Goal: Information Seeking & Learning: Learn about a topic

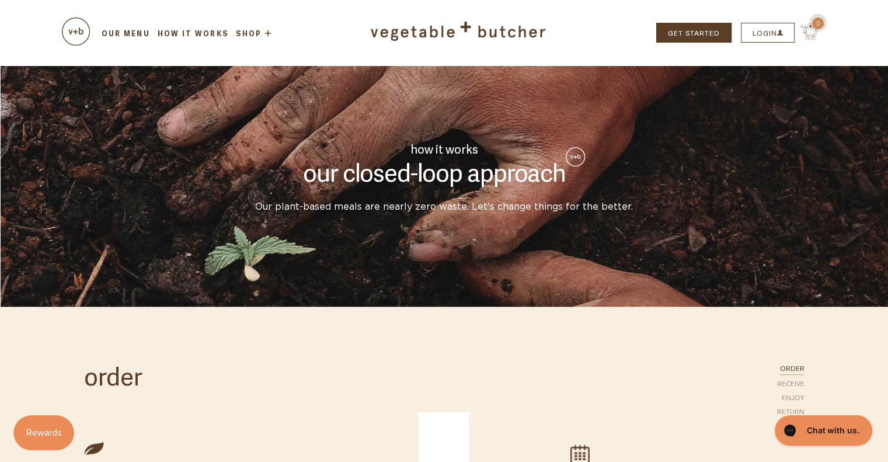
click at [768, 36] on button "LOGIN" at bounding box center [768, 33] width 54 height 20
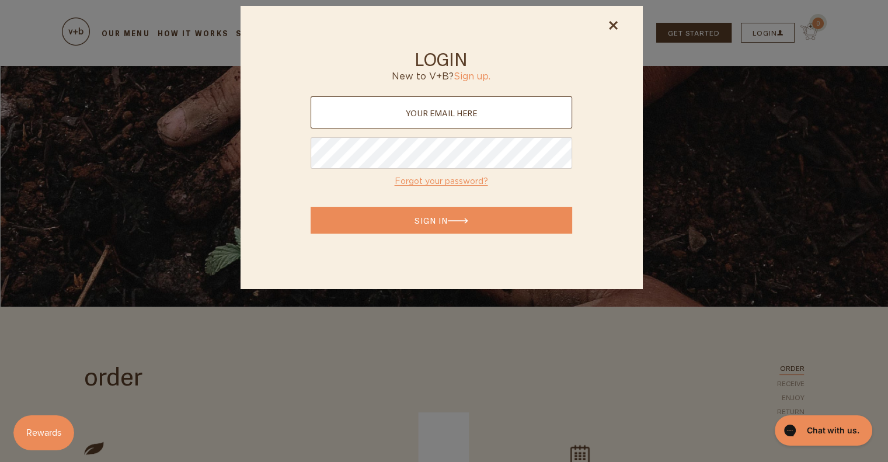
type input "suzy.thies@gmail.com"
click at [443, 223] on button "Sign In" at bounding box center [442, 220] width 262 height 27
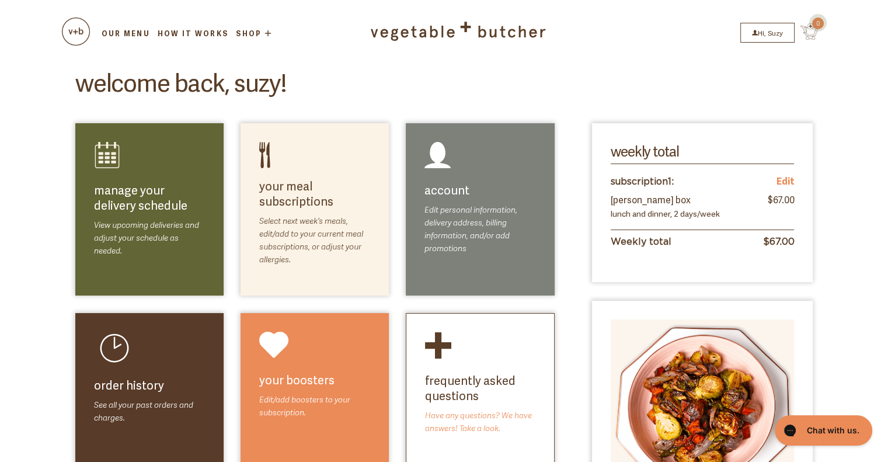
click at [304, 213] on link "select meals" at bounding box center [337, 211] width 66 height 14
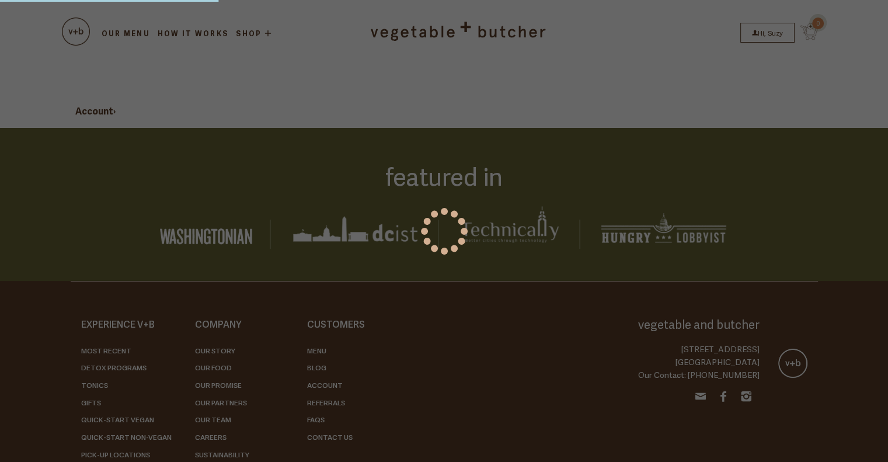
select select
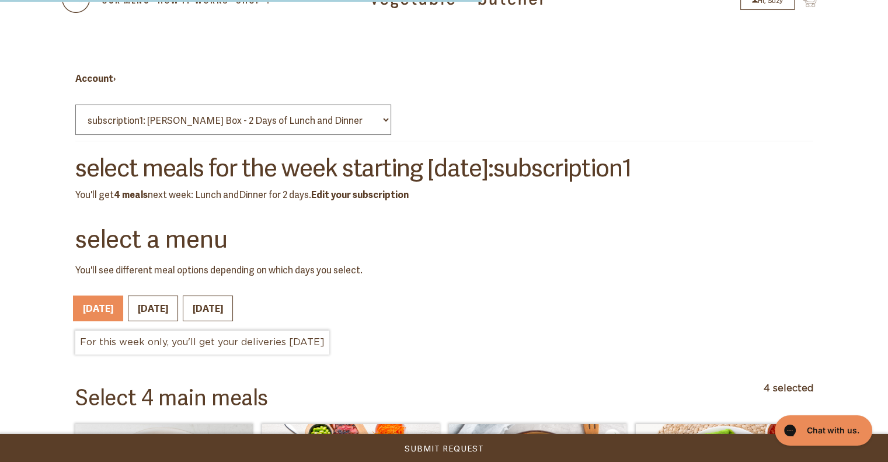
scroll to position [194, 0]
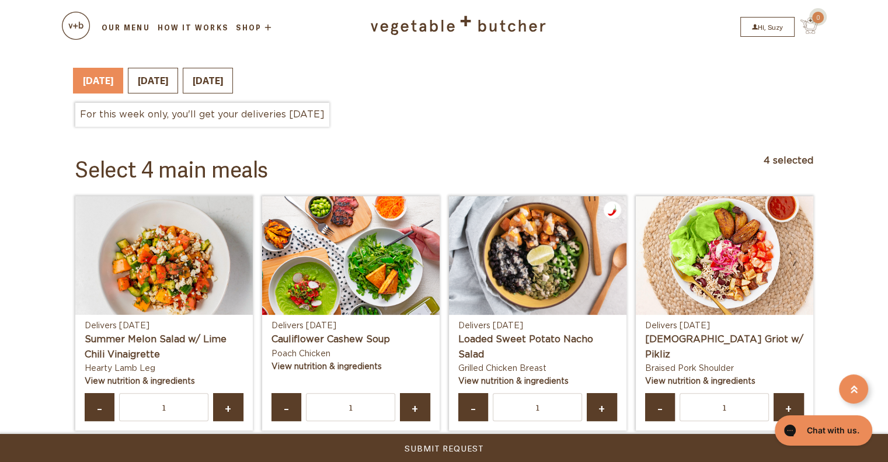
click at [166, 268] on img at bounding box center [164, 268] width 178 height 144
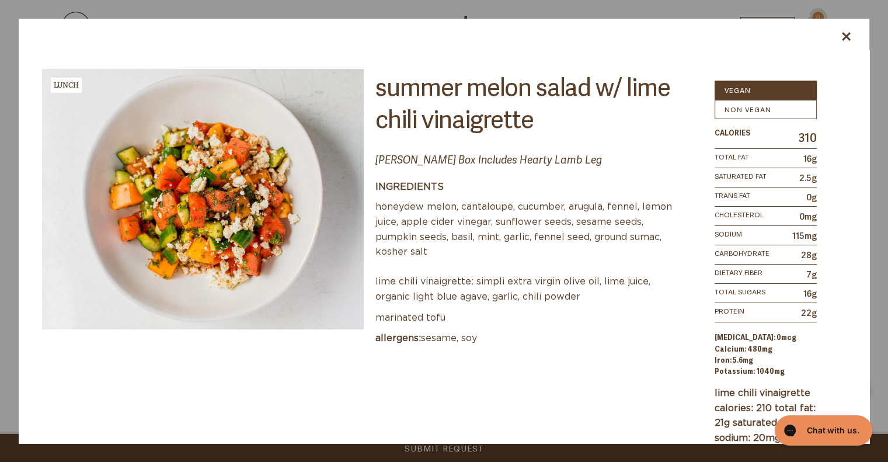
click at [841, 38] on div at bounding box center [444, 35] width 851 height 32
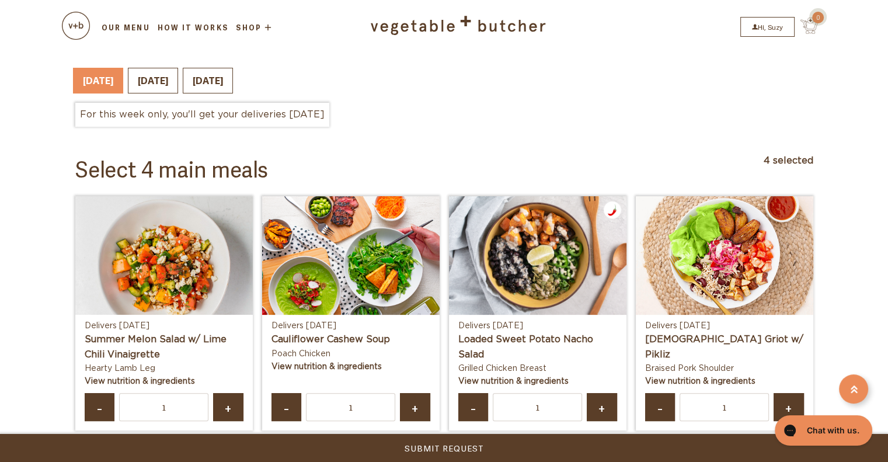
click at [709, 285] on img at bounding box center [725, 255] width 178 height 119
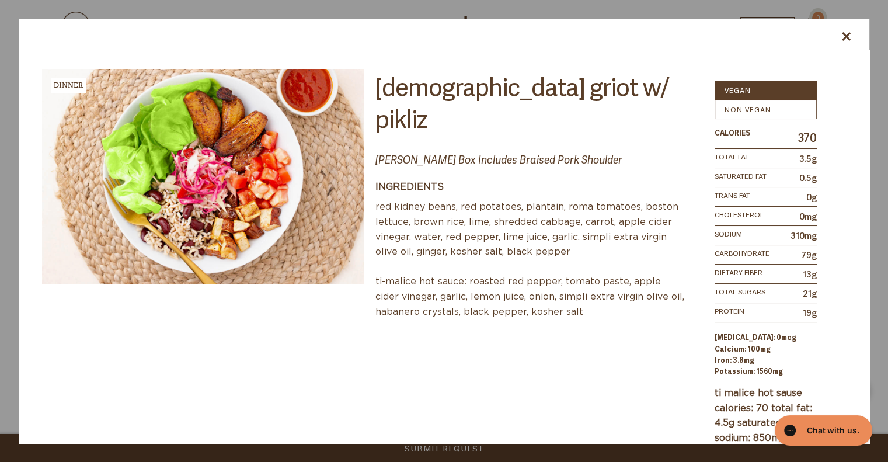
click at [846, 33] on icon at bounding box center [846, 36] width 9 height 9
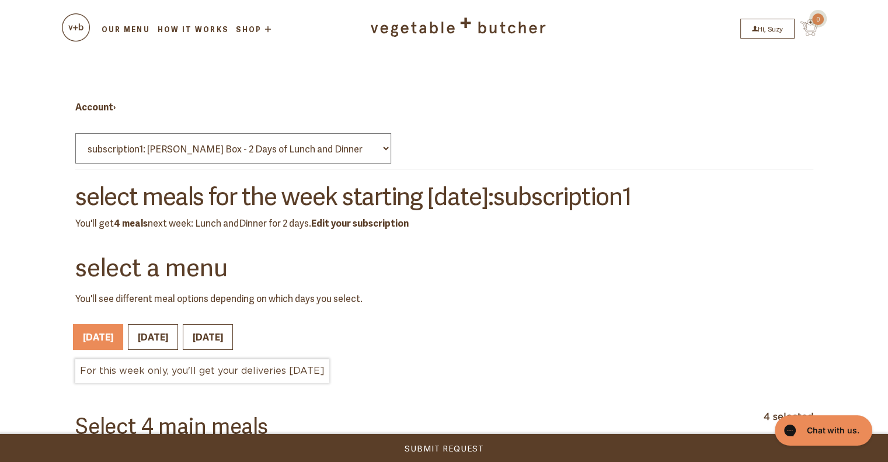
scroll to position [0, 0]
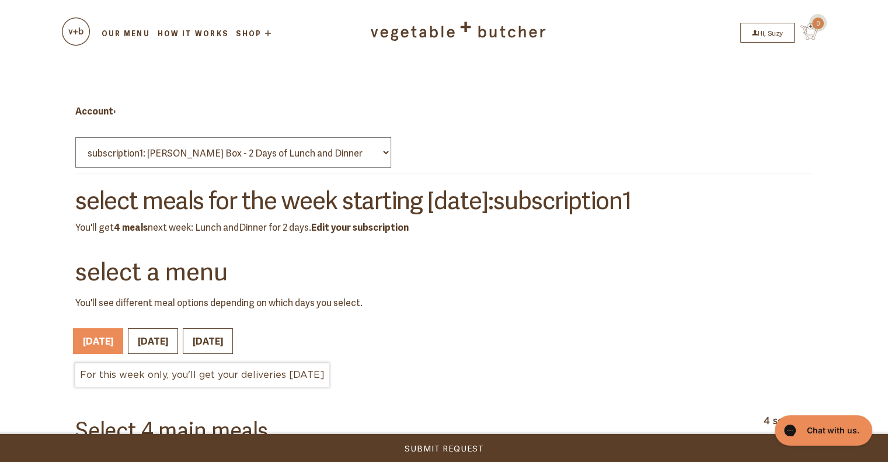
click at [763, 36] on link "Hi, Suzy" at bounding box center [767, 33] width 54 height 20
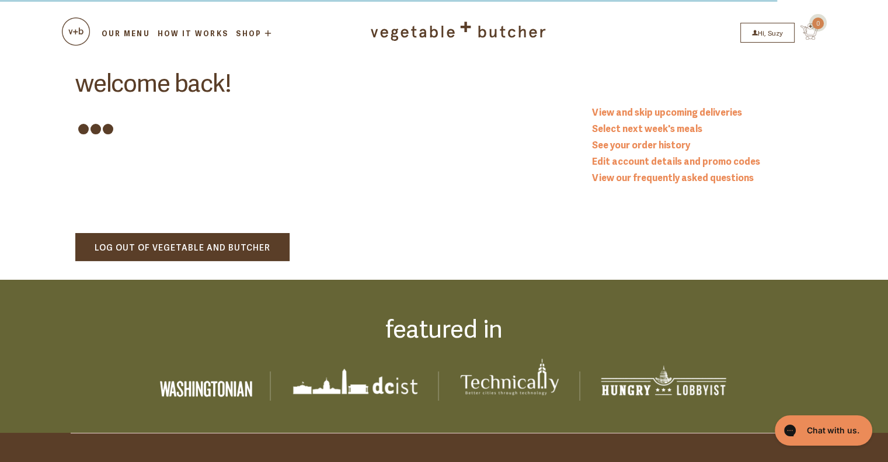
click at [75, 25] on img at bounding box center [76, 32] width 28 height 28
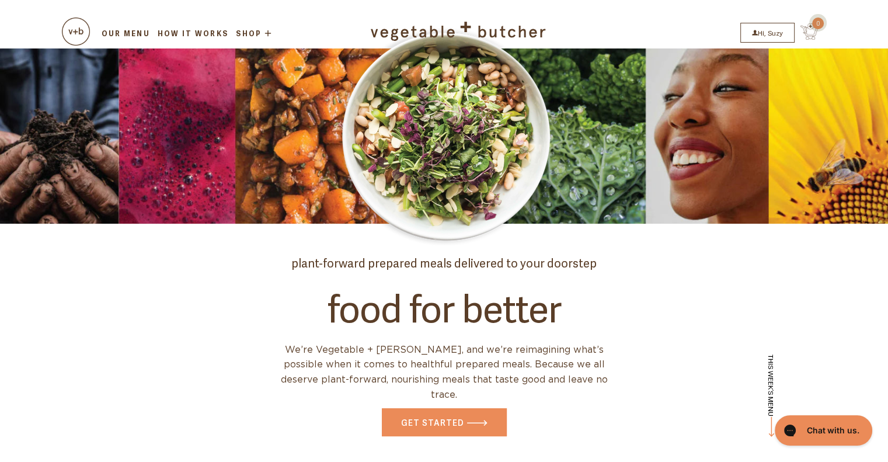
click at [206, 32] on link "How it Works" at bounding box center [193, 33] width 74 height 11
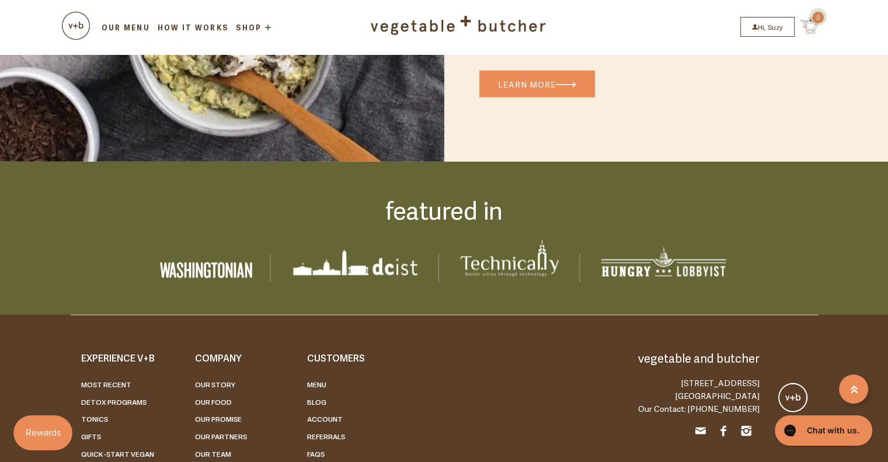
scroll to position [2917, 0]
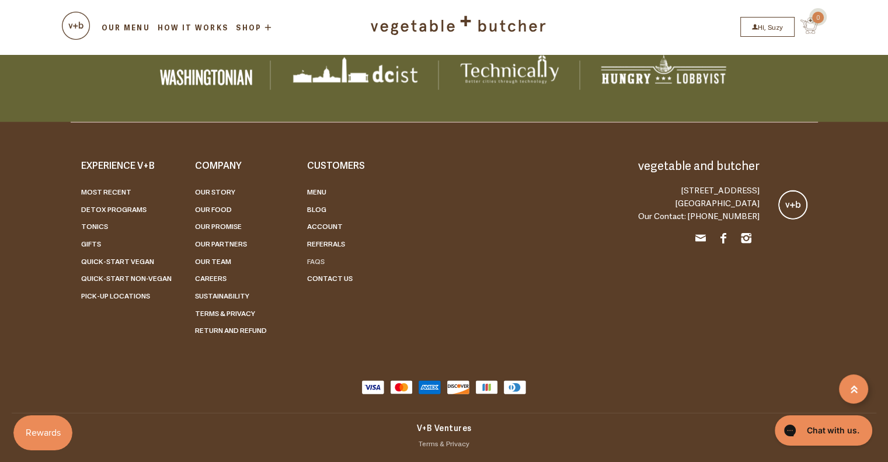
click at [317, 260] on link "FAQs" at bounding box center [316, 261] width 18 height 11
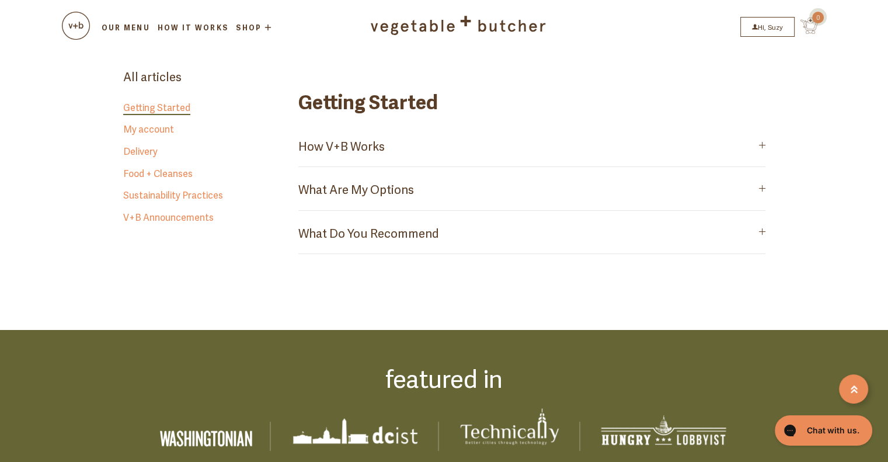
click at [377, 189] on summary "What Are My Options" at bounding box center [531, 188] width 467 height 43
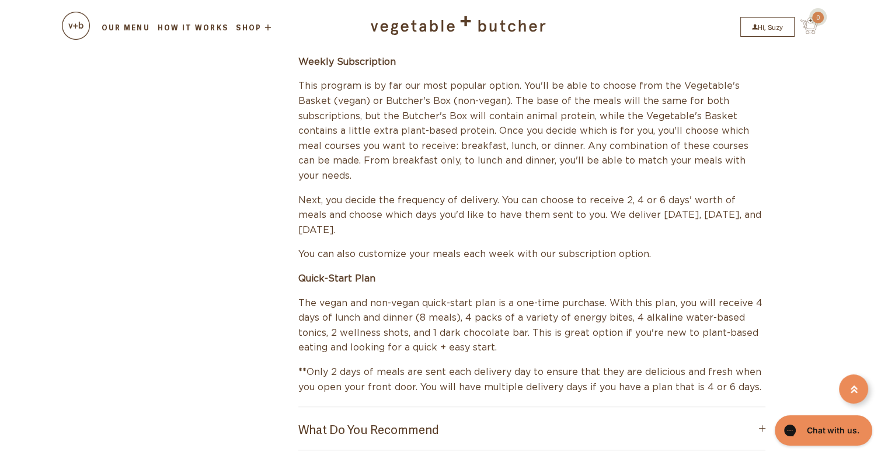
scroll to position [584, 0]
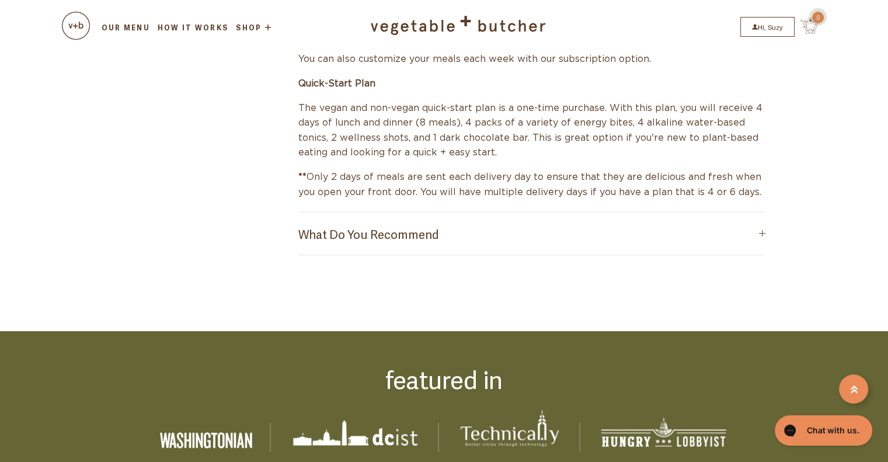
click at [384, 219] on summary "What Do You Recommend" at bounding box center [531, 233] width 467 height 43
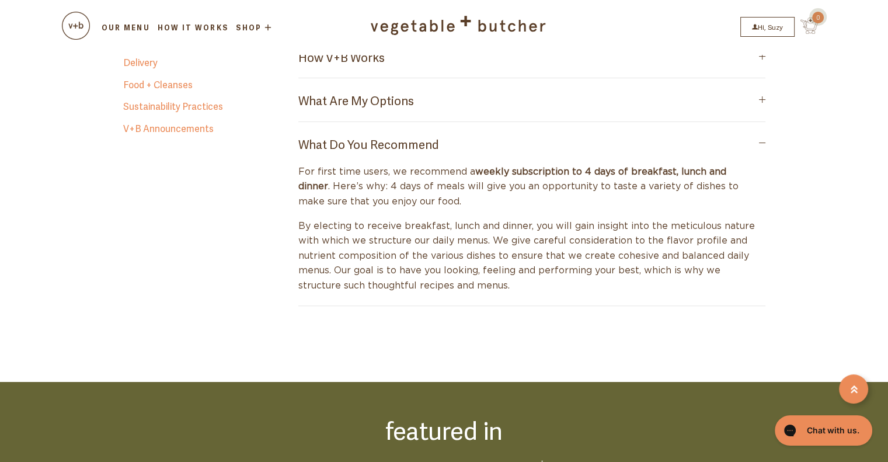
scroll to position [194, 0]
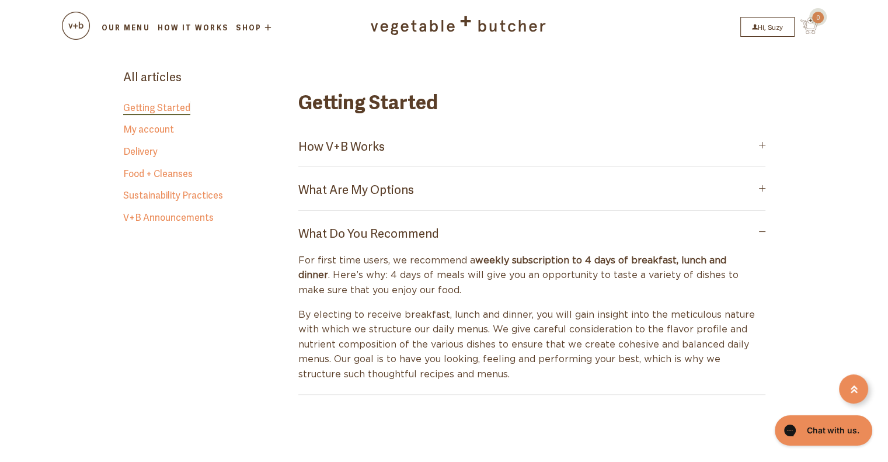
click at [151, 149] on link "Delivery" at bounding box center [140, 151] width 34 height 14
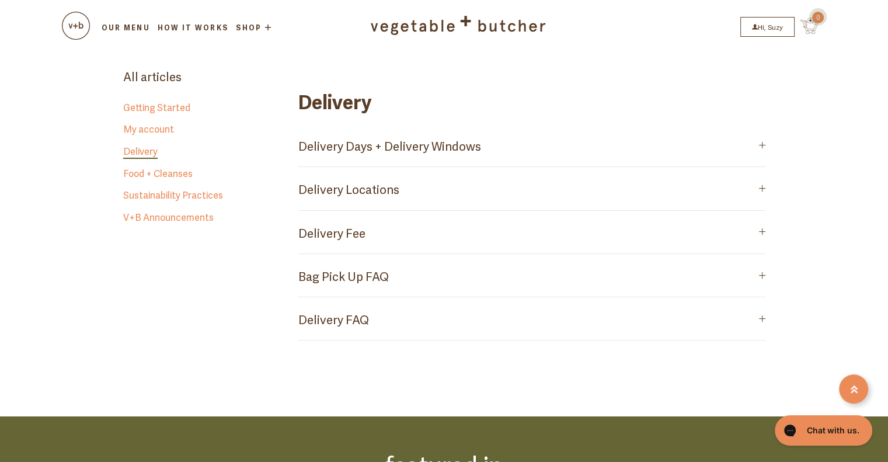
click at [357, 226] on summary "Delivery Fee" at bounding box center [531, 232] width 467 height 43
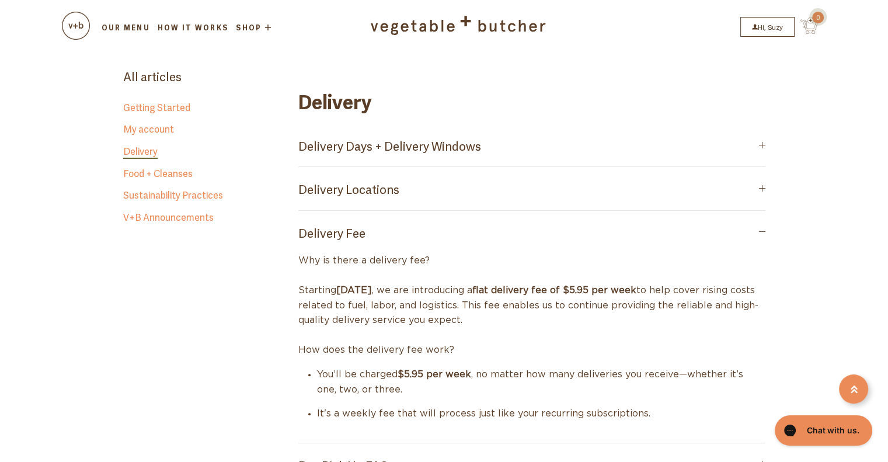
scroll to position [389, 0]
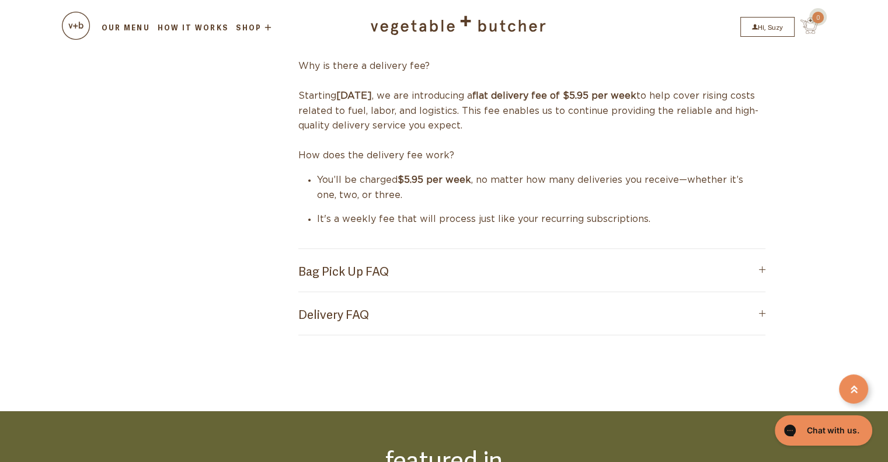
click at [381, 260] on summary "Bag Pick Up FAQ" at bounding box center [531, 270] width 467 height 43
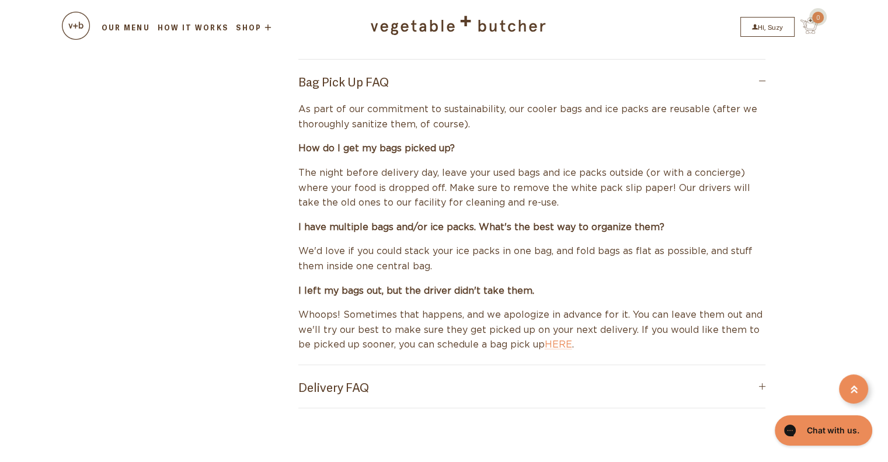
click at [347, 378] on summary "Delivery FAQ" at bounding box center [531, 386] width 467 height 43
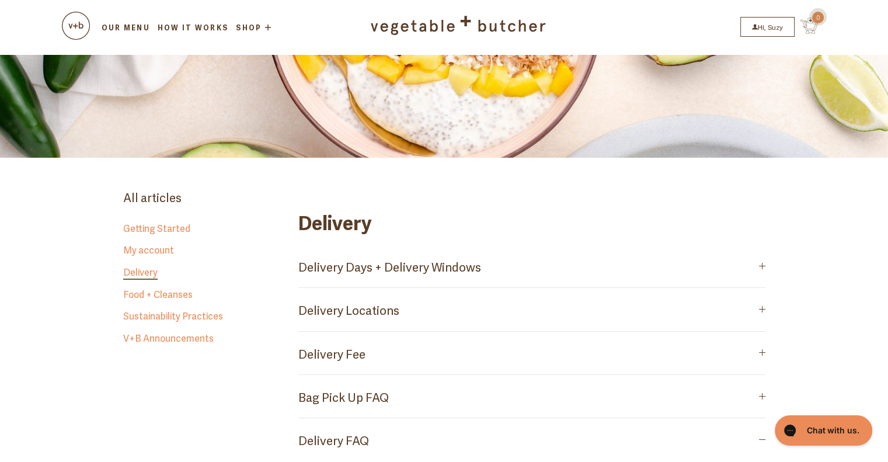
scroll to position [0, 0]
